Goal: Communication & Community: Participate in discussion

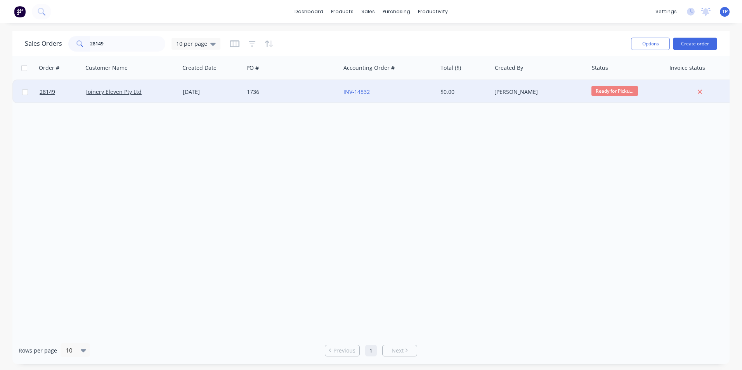
type input "28149"
click at [171, 92] on div "Joinery Eleven Pty Ltd" at bounding box center [129, 92] width 86 height 8
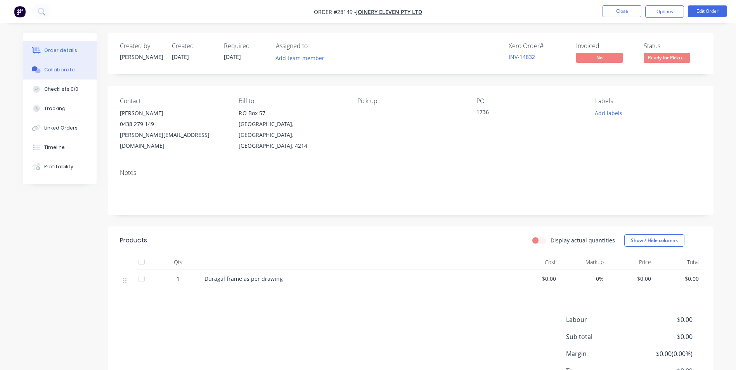
click at [62, 67] on div "Collaborate" at bounding box center [59, 69] width 31 height 7
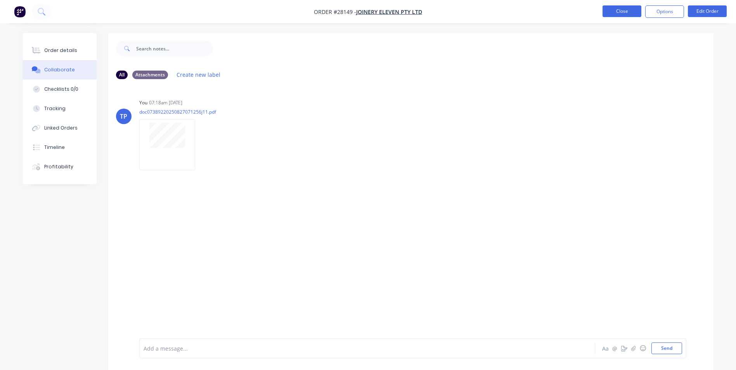
click at [608, 10] on button "Close" at bounding box center [622, 11] width 39 height 12
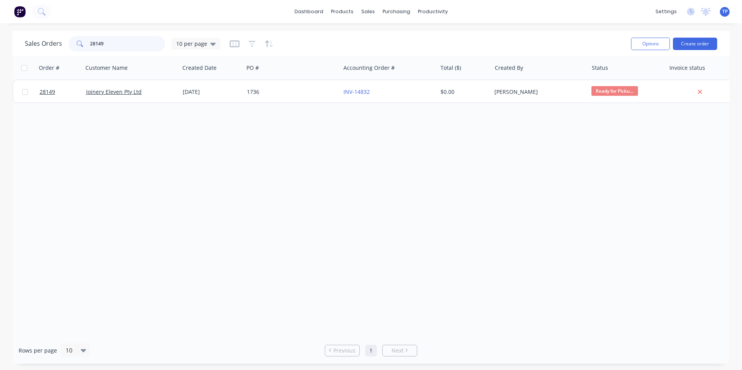
click at [113, 46] on input "28149" at bounding box center [128, 44] width 76 height 16
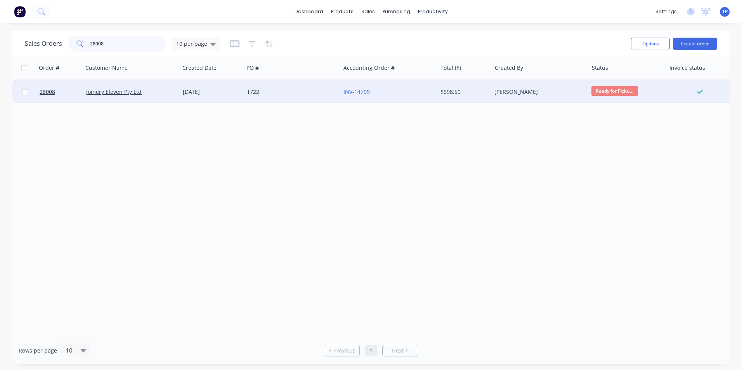
type input "28008"
click at [181, 92] on div "[DATE]" at bounding box center [212, 91] width 64 height 23
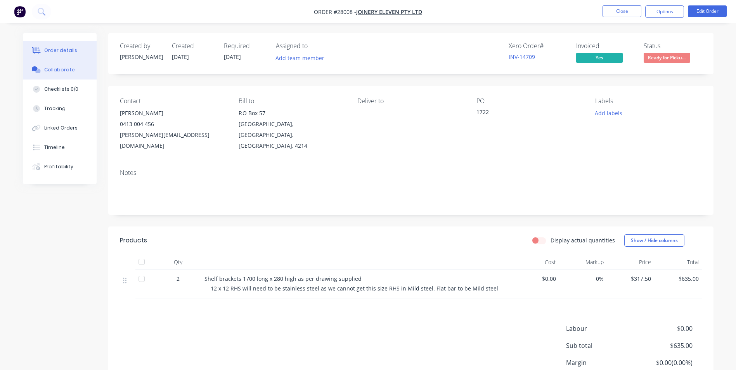
click at [62, 68] on div "Collaborate" at bounding box center [59, 69] width 31 height 7
